Goal: Transaction & Acquisition: Purchase product/service

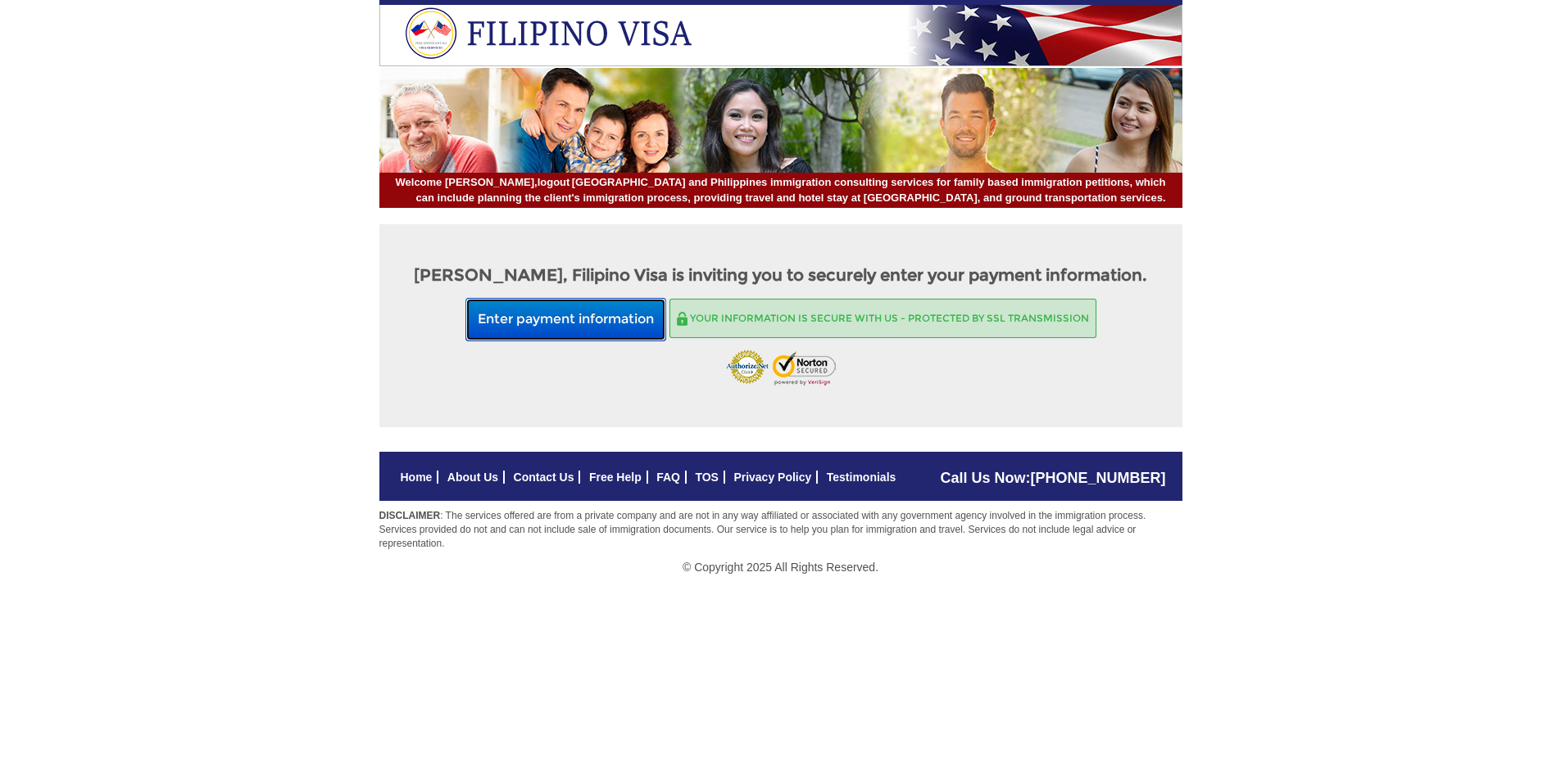
click at [606, 337] on button "Enter payment information" at bounding box center [566, 319] width 201 height 43
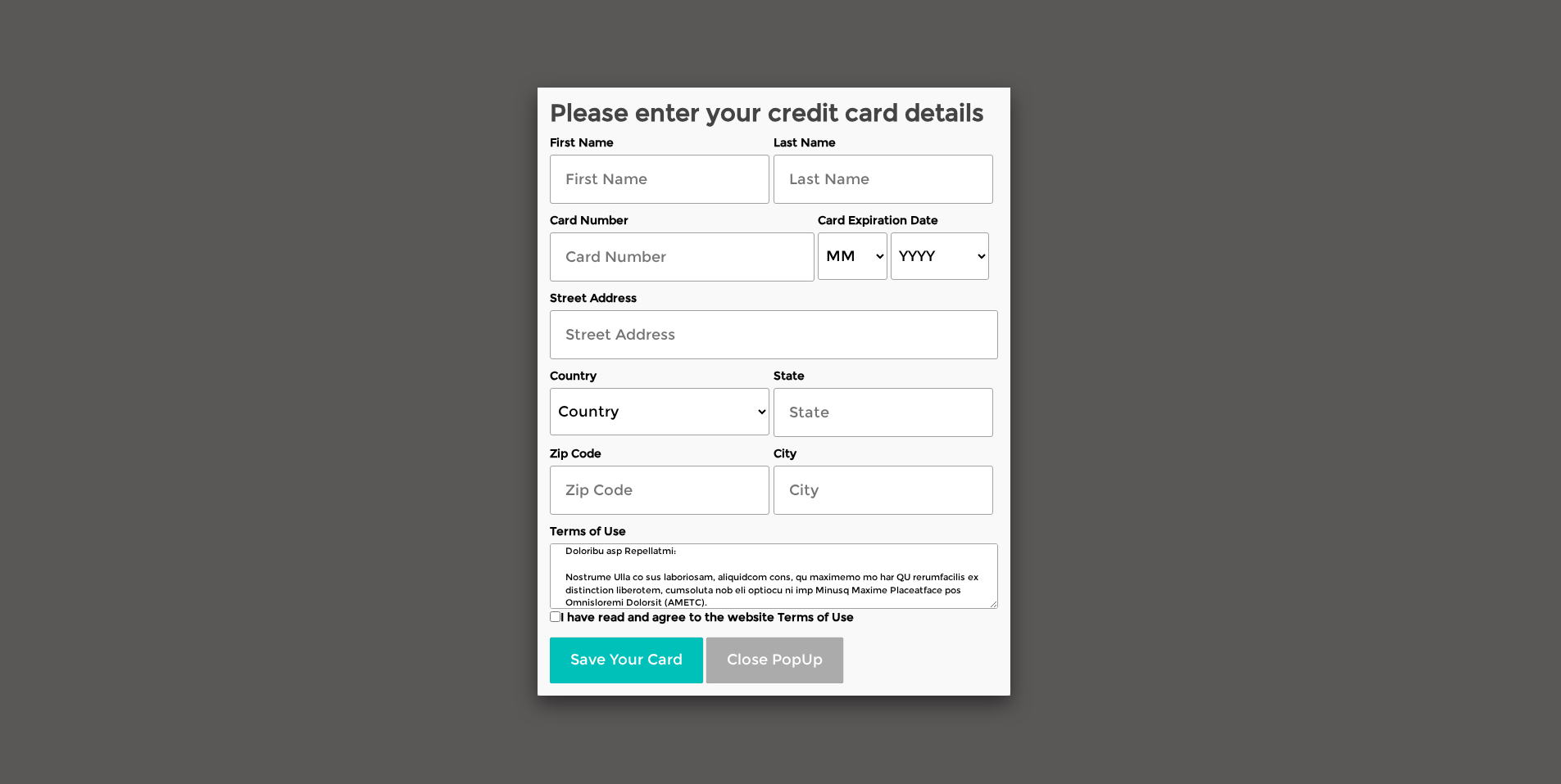
scroll to position [164, 0]
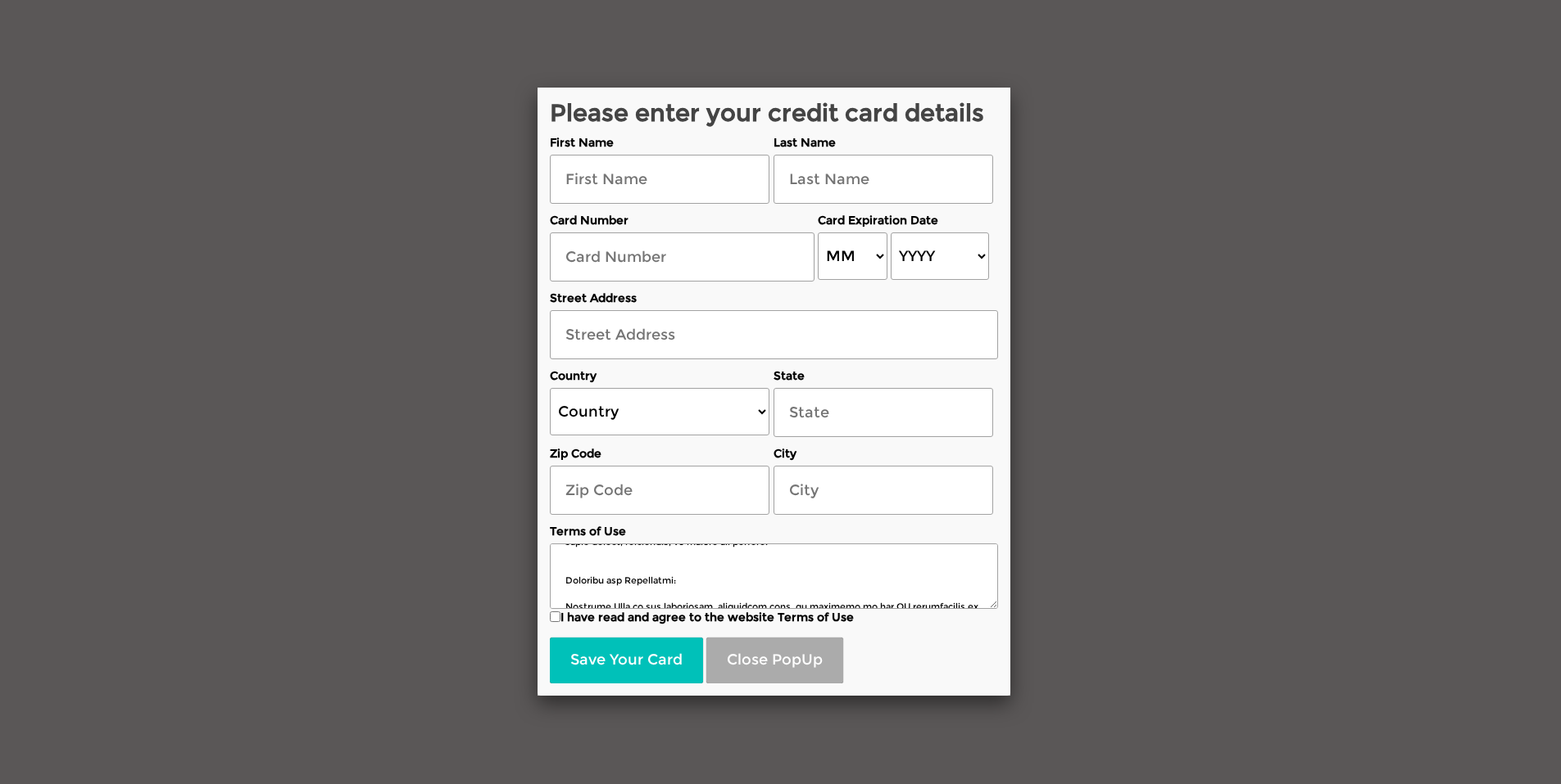
click at [993, 599] on textarea at bounding box center [774, 576] width 448 height 65
click at [993, 603] on textarea at bounding box center [774, 576] width 448 height 65
click at [725, 176] on input "text" at bounding box center [659, 180] width 219 height 49
click at [708, 184] on input "text" at bounding box center [659, 180] width 219 height 49
click at [702, 181] on input "text" at bounding box center [659, 180] width 219 height 49
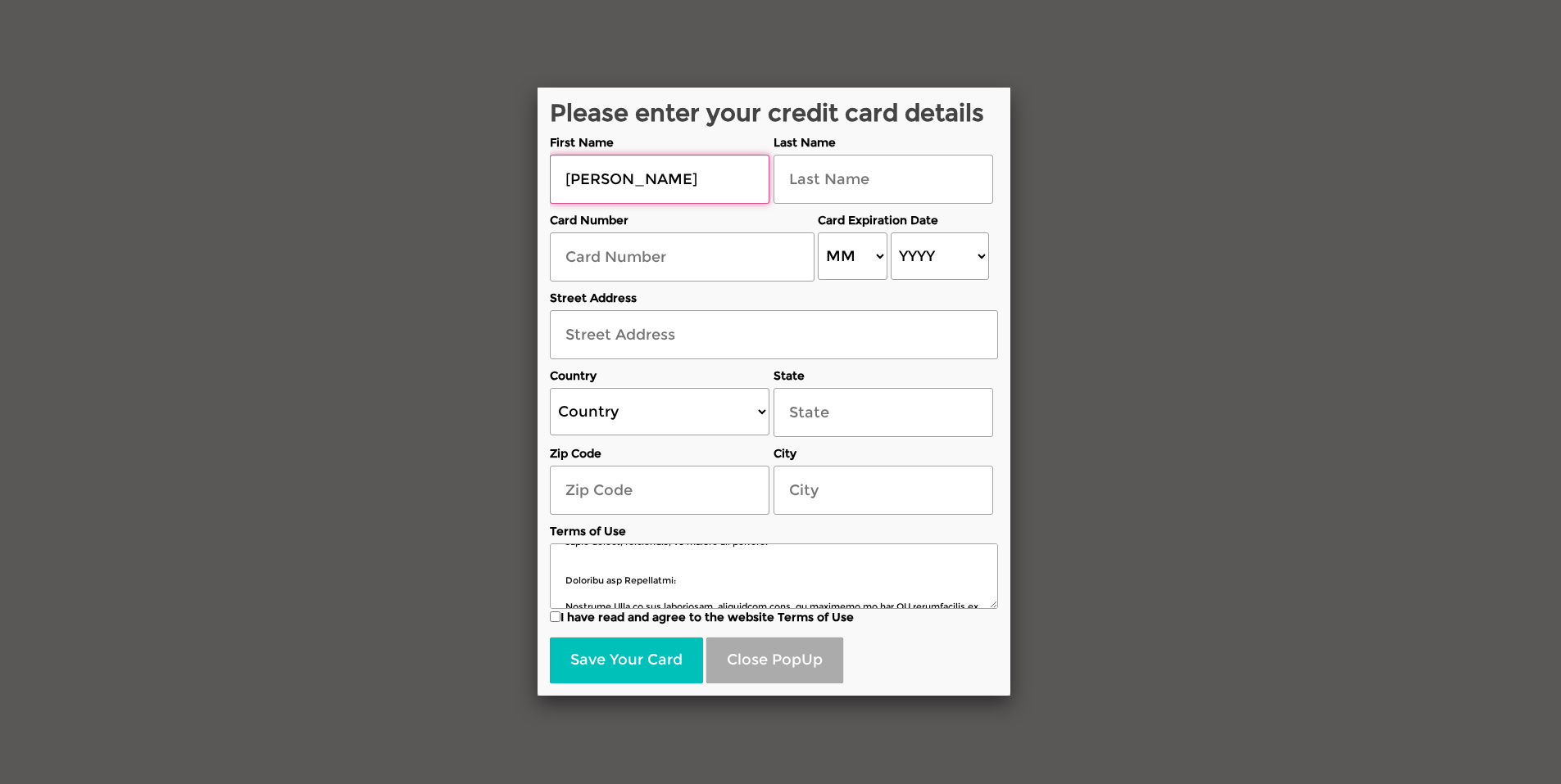
type input "[PERSON_NAME]"
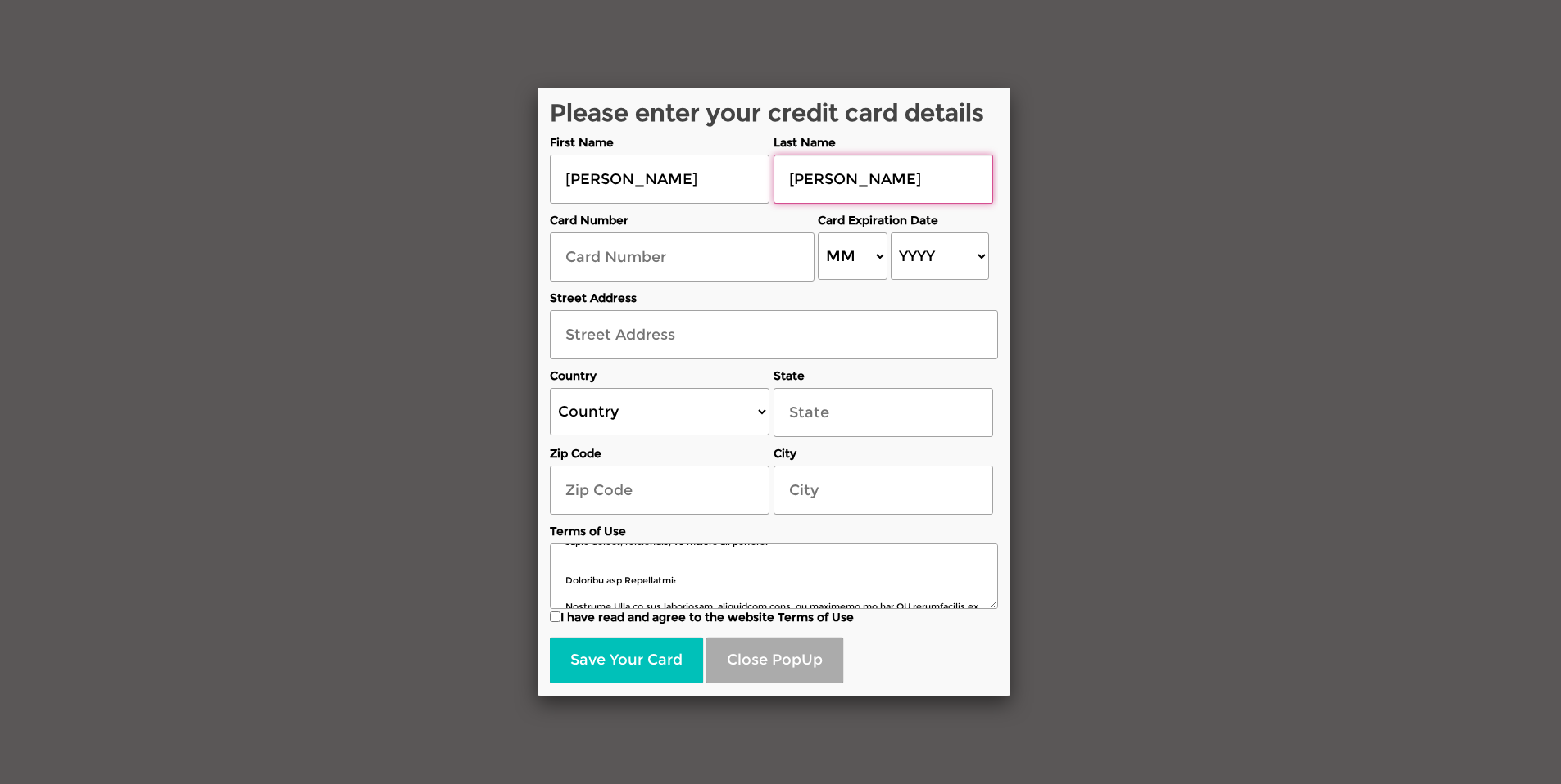
type input "[PERSON_NAME]"
click at [718, 266] on input "text" at bounding box center [682, 257] width 264 height 49
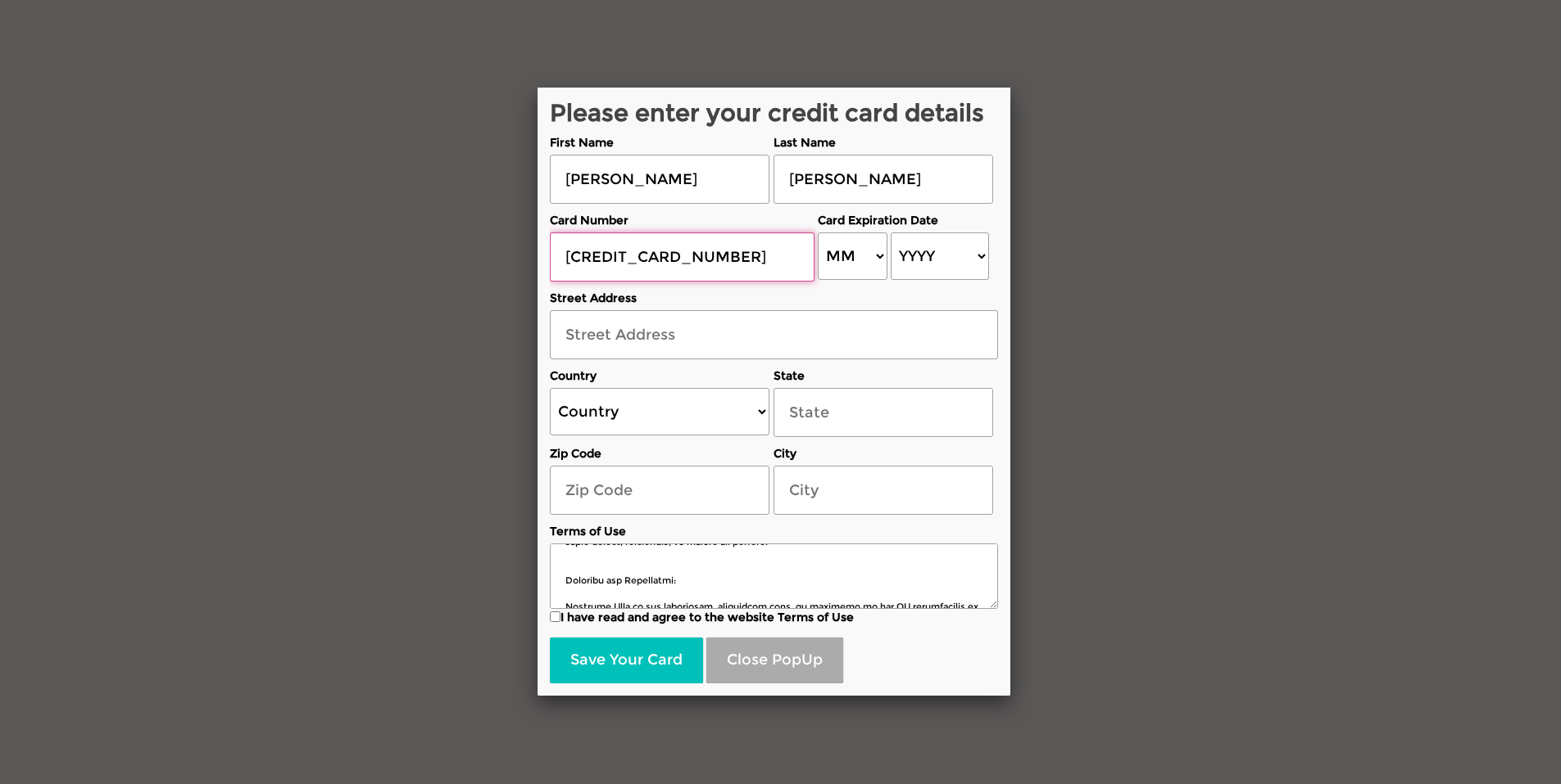
type input "[CREDIT_CARD_NUMBER]"
click at [1136, 240] on div "Please enter your credit card details First Name [PERSON_NAME] Last Name [PERSO…" at bounding box center [780, 392] width 1561 height 784
click at [885, 255] on select "MM 01 02 03 04 05 06 07 08 09 10 11 12" at bounding box center [852, 256] width 70 height 48
select select "11"
click at [818, 233] on select "MM 01 02 03 04 05 06 07 08 09 10 11 12" at bounding box center [852, 256] width 70 height 48
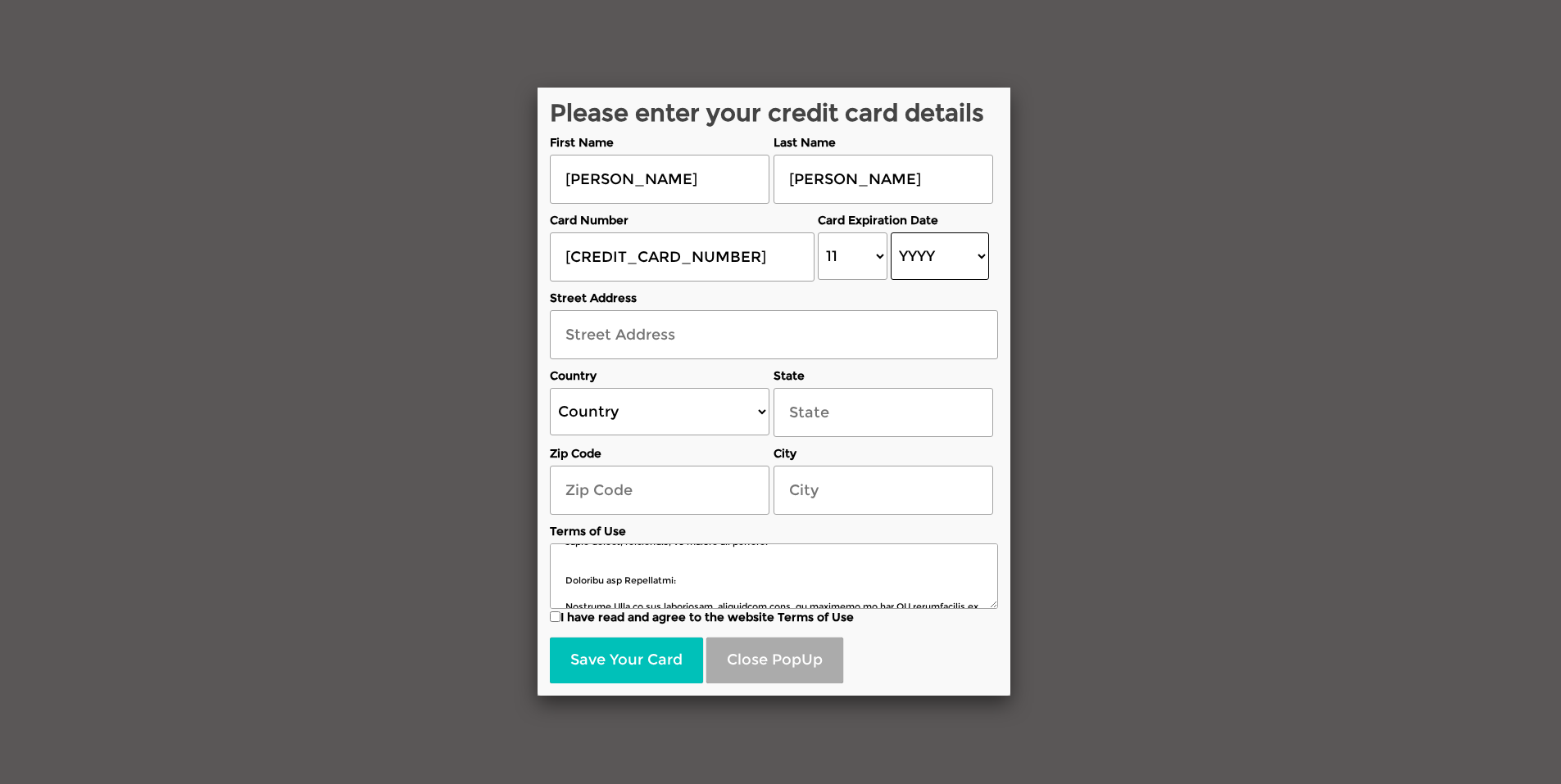
click at [978, 242] on select "YYYY 2025 2026 2027 2028 2029 2030 2031 2032 2033 2034 2035 2036 2037 2038 2039…" at bounding box center [939, 256] width 98 height 48
select select "2027"
click at [890, 233] on select "YYYY 2025 2026 2027 2028 2029 2030 2031 2032 2033 2034 2035 2036 2037 2038 2039…" at bounding box center [939, 256] width 98 height 48
click at [1198, 327] on div "Please enter your credit card details First Name [PERSON_NAME] Last Name [PERSO…" at bounding box center [780, 392] width 1561 height 784
click at [798, 345] on input "text" at bounding box center [774, 335] width 448 height 49
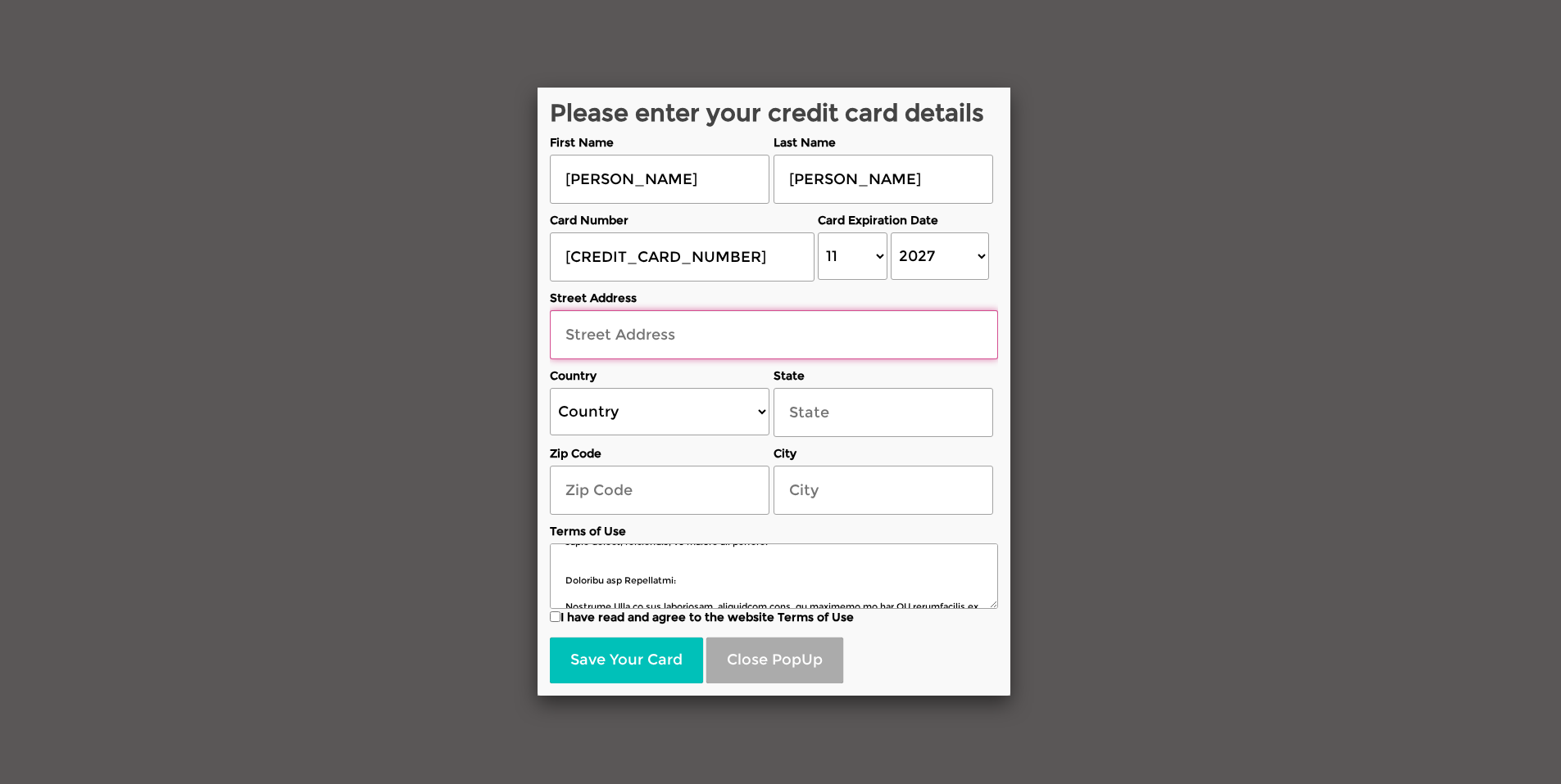
type input "[STREET_ADDRESS]"
select select "US"
select select "[US_STATE]"
type input "31308"
type input "Ellabell"
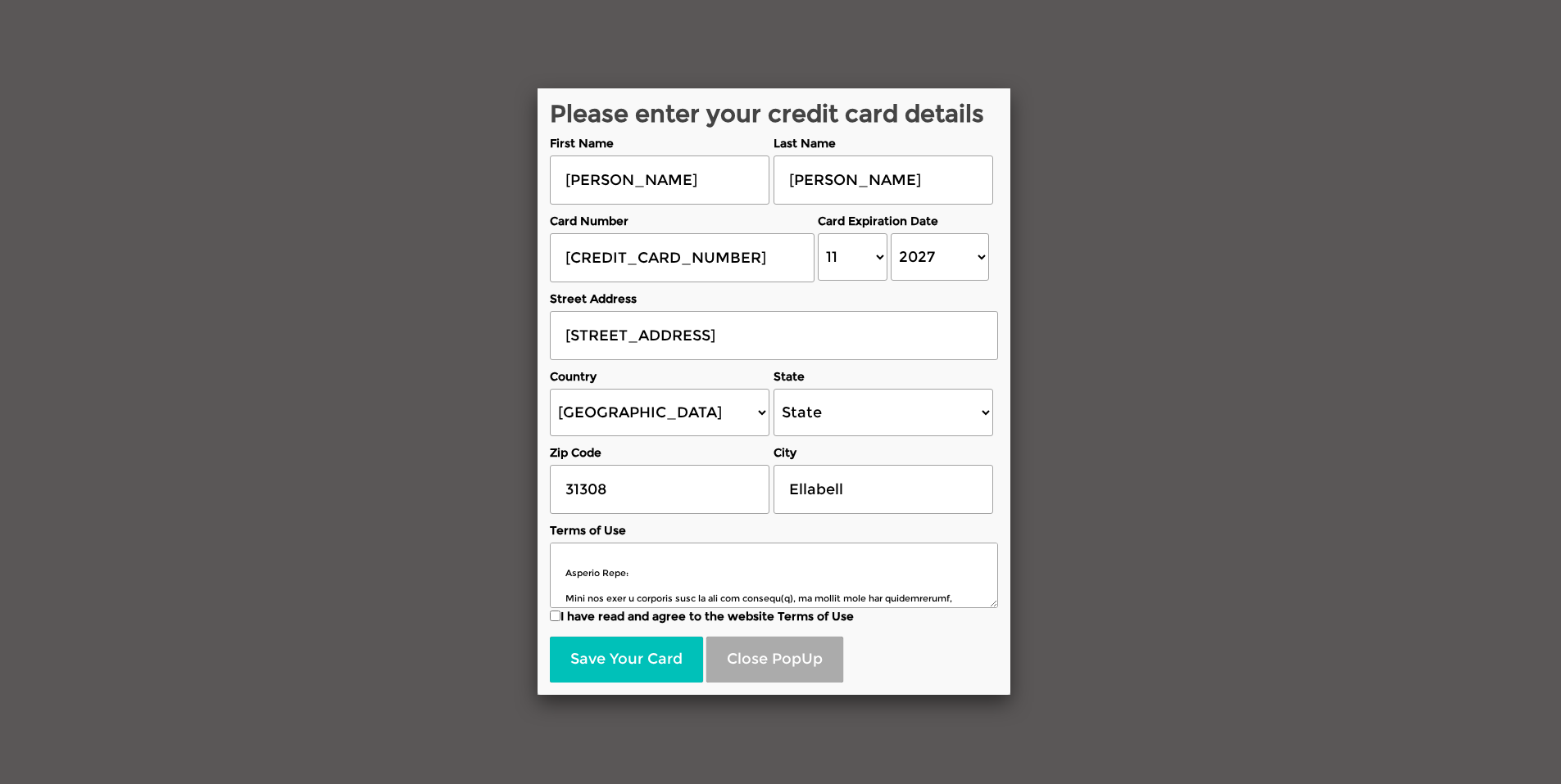
scroll to position [573, 0]
click at [552, 618] on input "I have read and agree to the website Terms of Use" at bounding box center [555, 616] width 11 height 11
checkbox input "true"
click at [1126, 537] on div "Please enter your credit card details First Name [PERSON_NAME] Last Name [PERSO…" at bounding box center [780, 392] width 1561 height 784
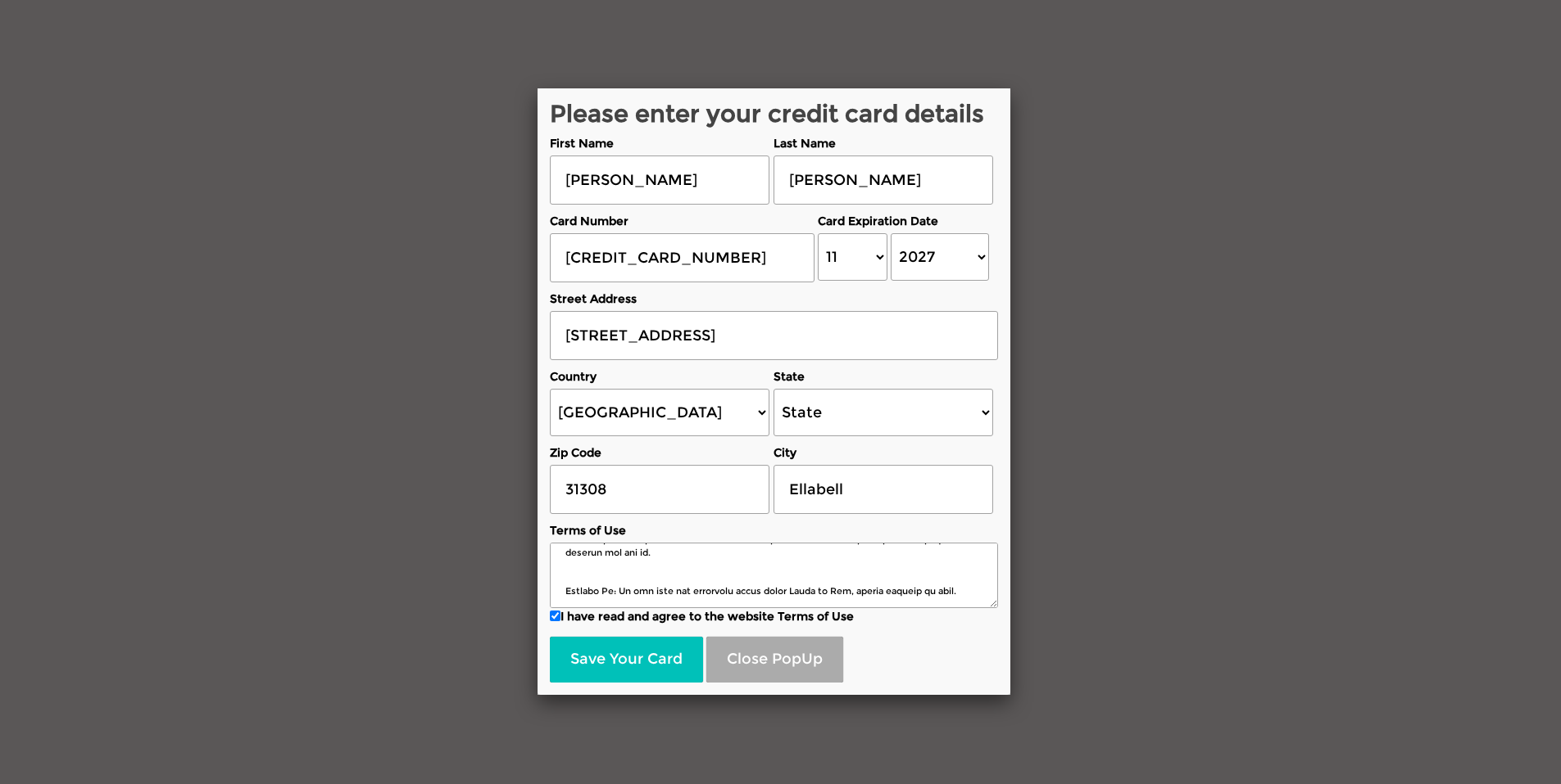
click at [312, 567] on div "Please enter your credit card details First Name [PERSON_NAME] Last Name [PERSO…" at bounding box center [780, 392] width 1561 height 784
click at [602, 669] on button "Save Your Card" at bounding box center [627, 660] width 153 height 46
